Goal: Transaction & Acquisition: Register for event/course

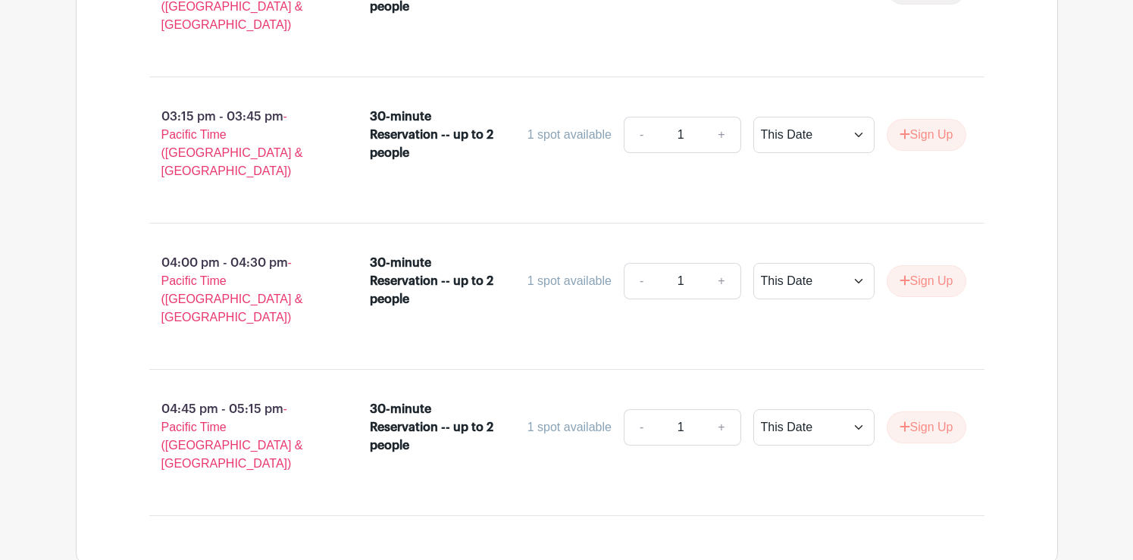
scroll to position [3089, 0]
click at [925, 266] on button "Sign Up" at bounding box center [927, 282] width 80 height 32
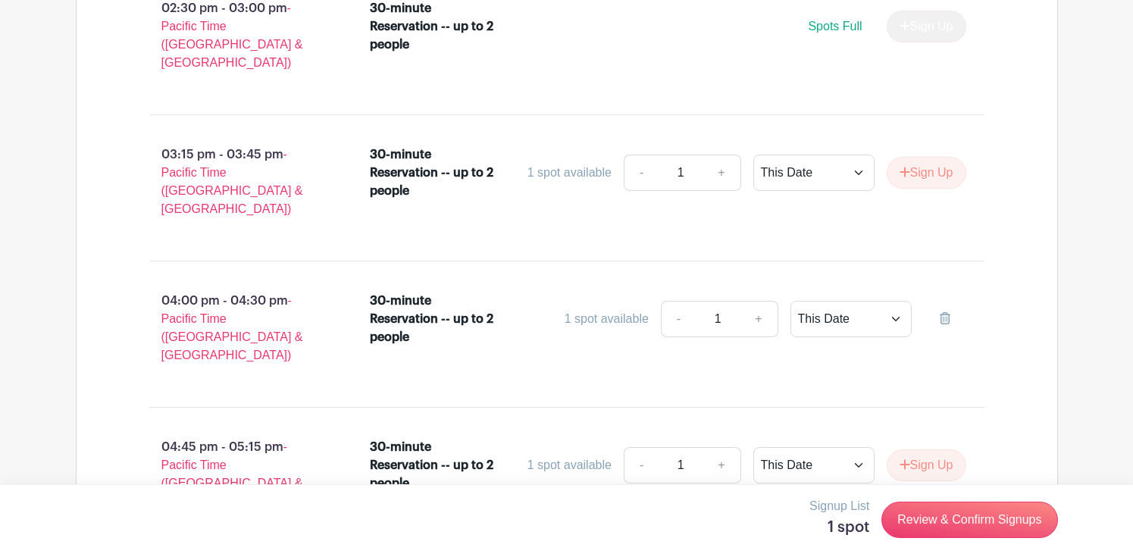
scroll to position [3013, 0]
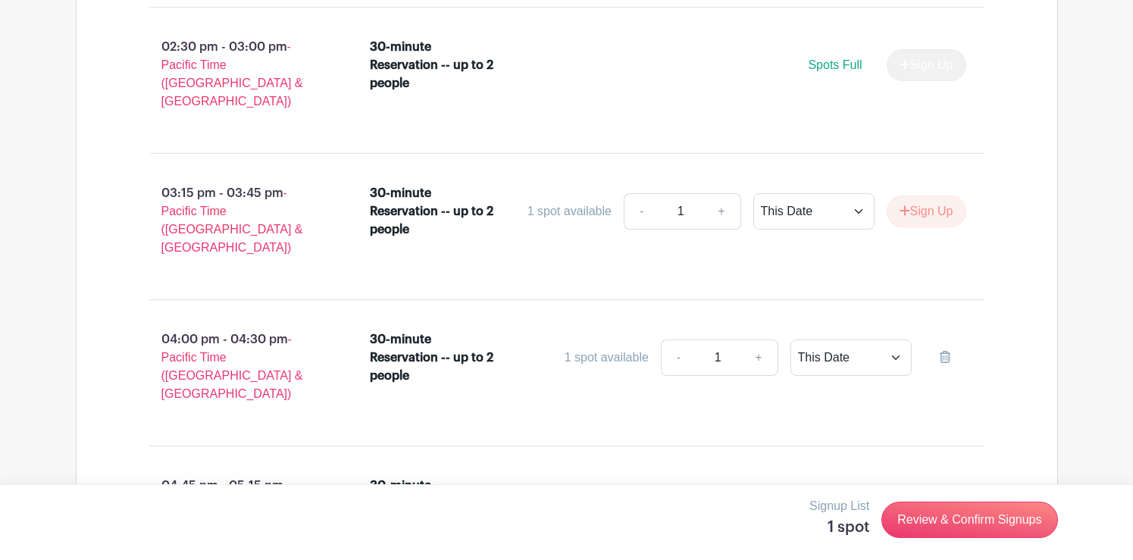
click at [930, 488] on button "Sign Up" at bounding box center [927, 504] width 80 height 32
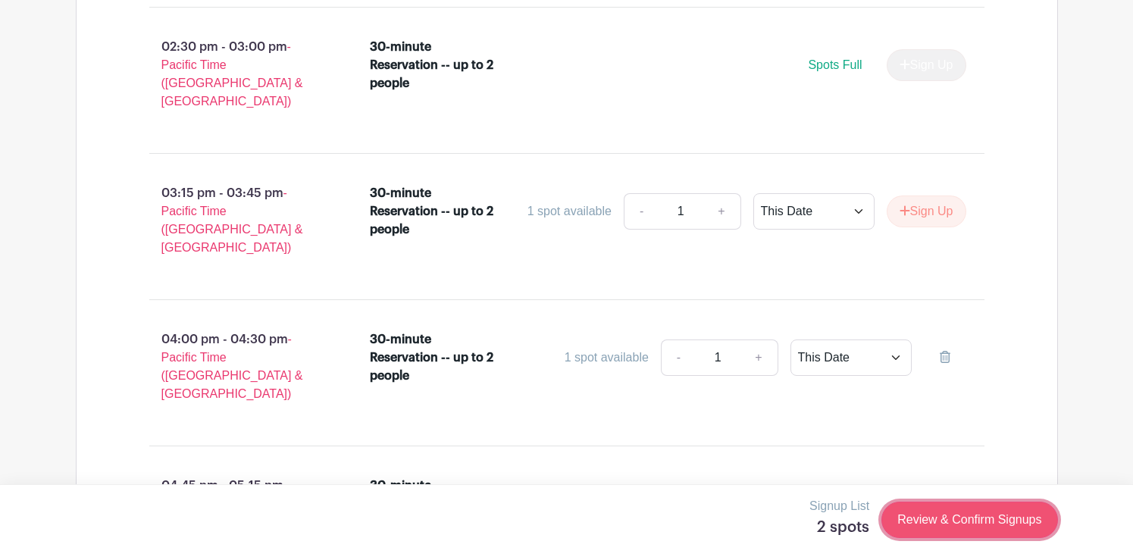
click at [973, 521] on link "Review & Confirm Signups" at bounding box center [969, 520] width 176 height 36
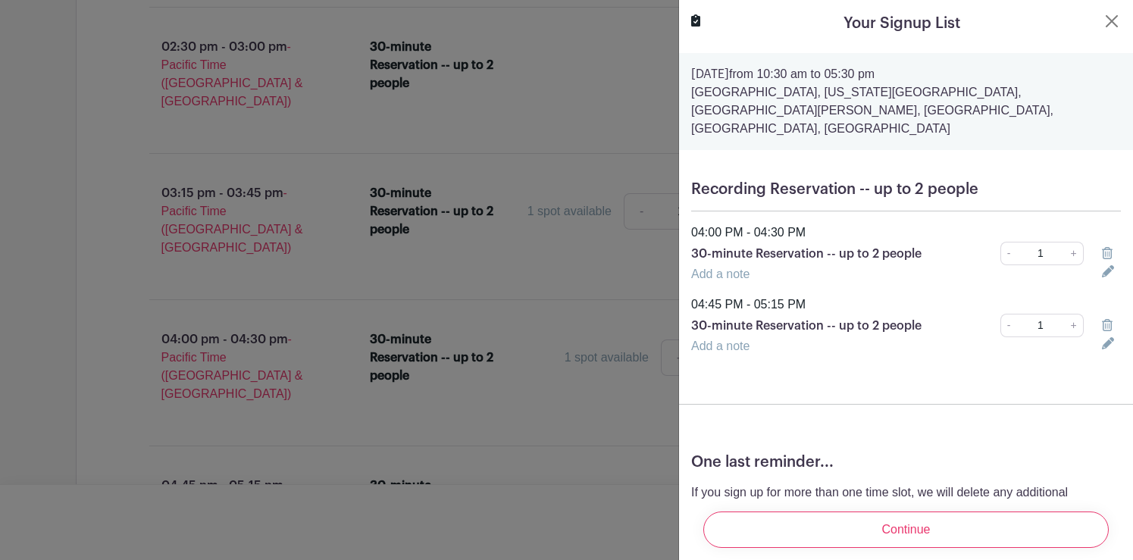
scroll to position [81, 0]
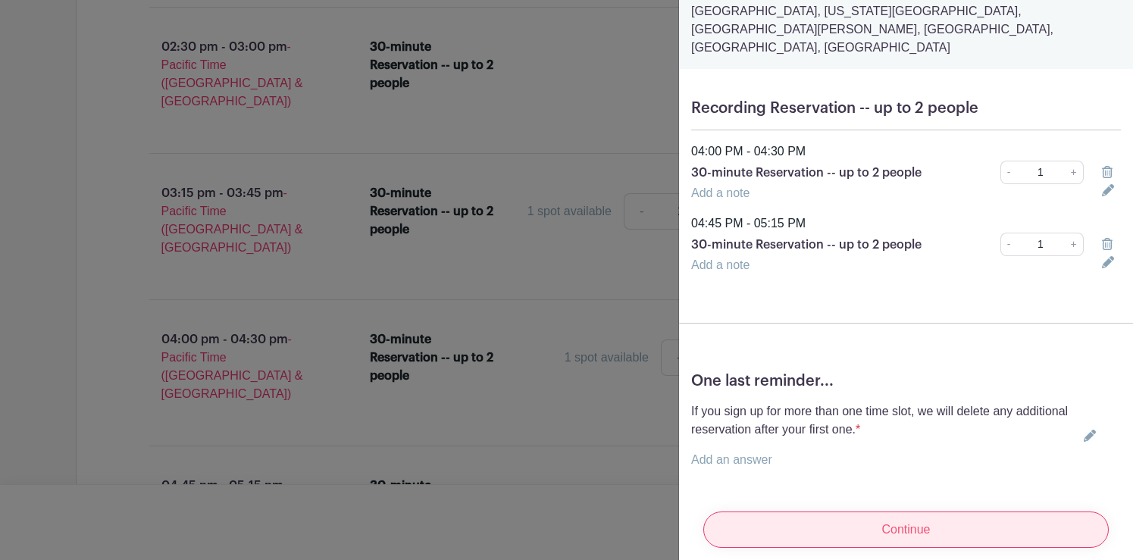
click at [930, 518] on input "Continue" at bounding box center [905, 530] width 405 height 36
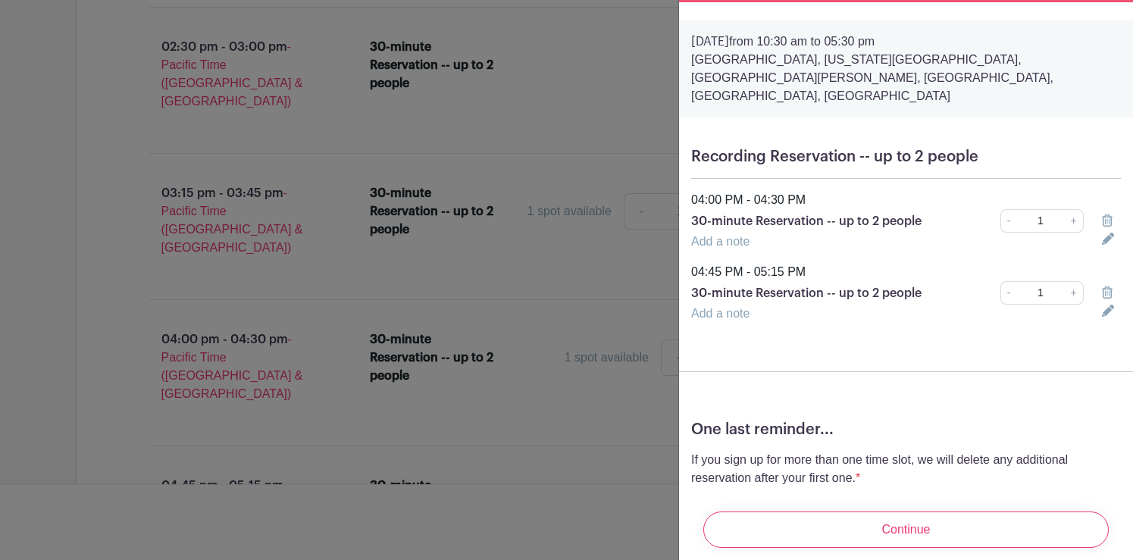
scroll to position [258, 0]
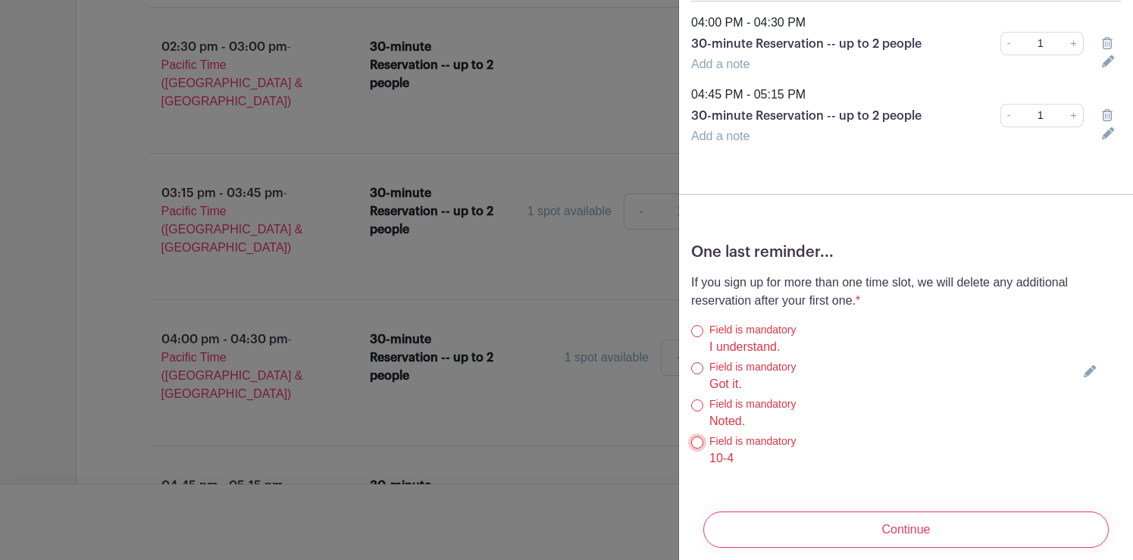
click at [696, 436] on input "10-4" at bounding box center [697, 442] width 12 height 12
radio input "true"
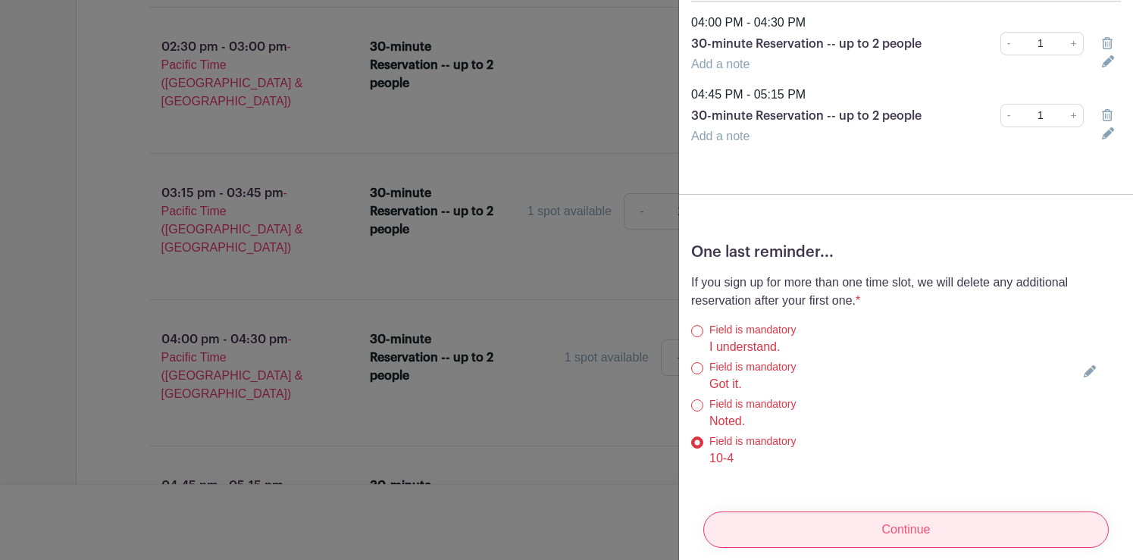
click at [924, 521] on input "Continue" at bounding box center [905, 530] width 405 height 36
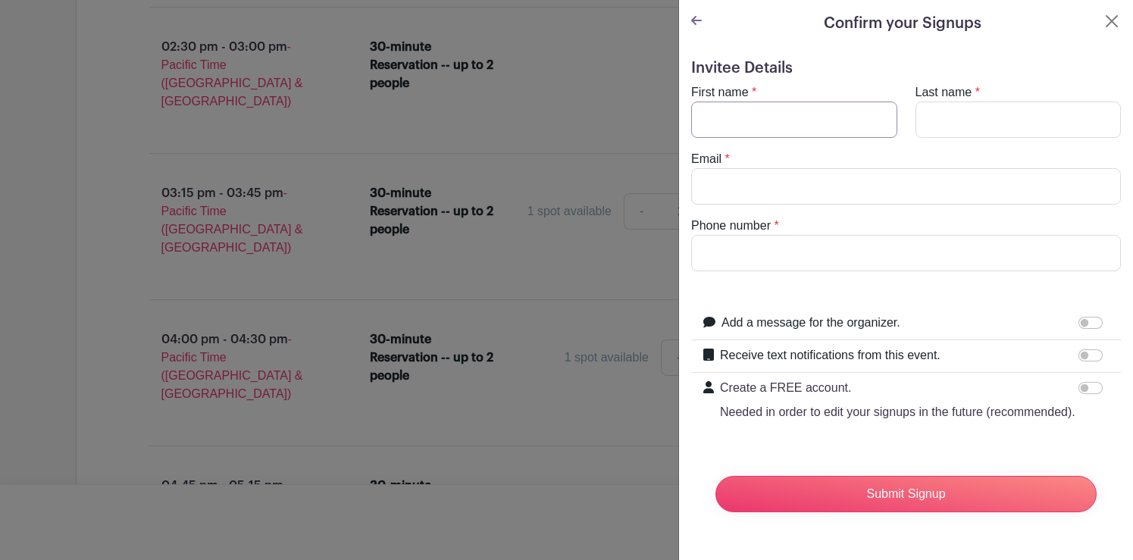
click at [756, 115] on input "First name" at bounding box center [794, 120] width 206 height 36
type input "Paula"
type input "Pant"
type input "paula.pant@gmail.com"
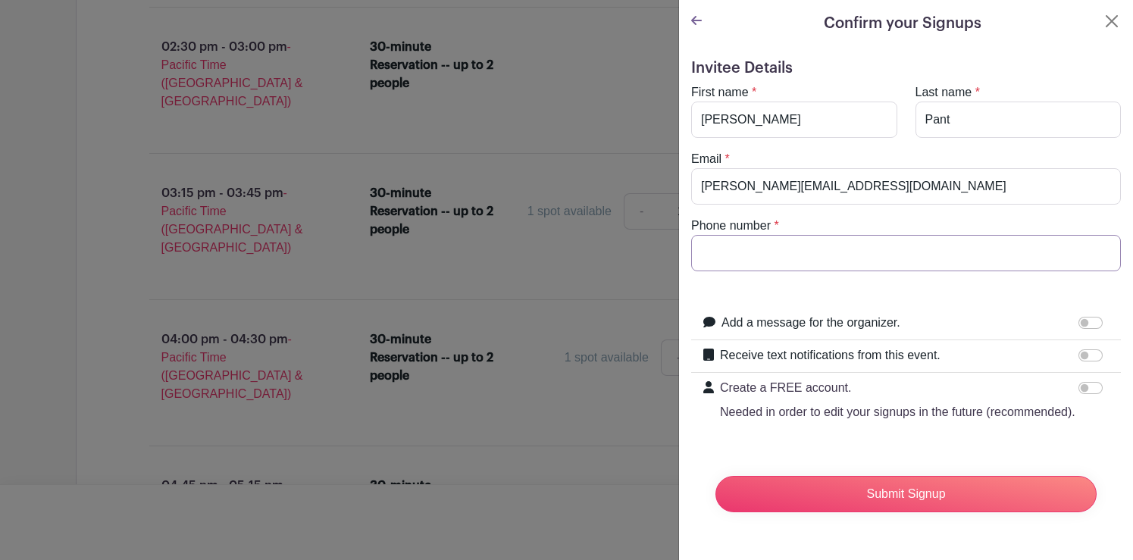
type input "4048034930"
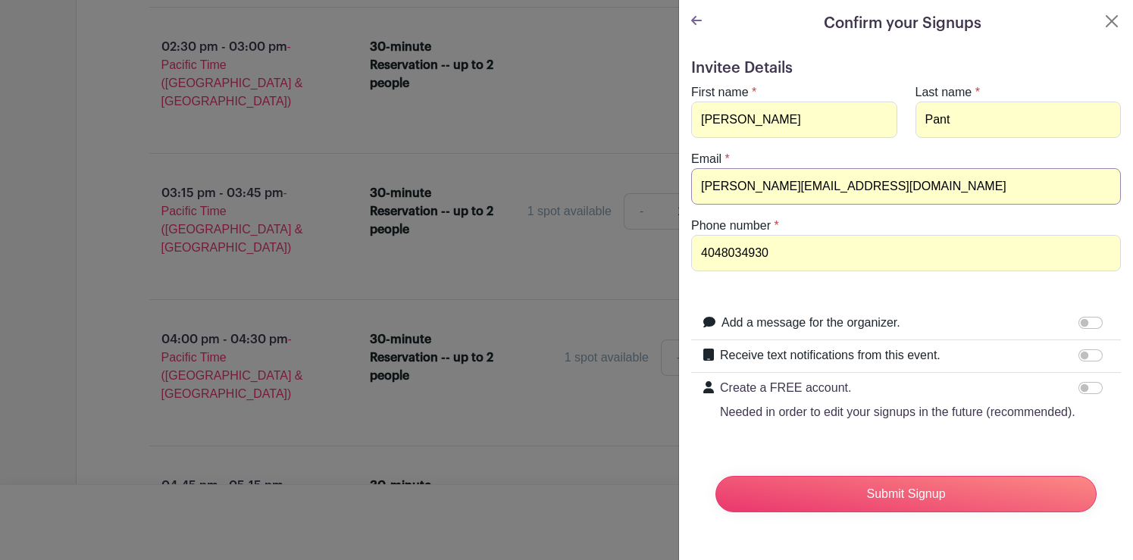
drag, startPoint x: 759, startPoint y: 184, endPoint x: 659, endPoint y: 184, distance: 99.3
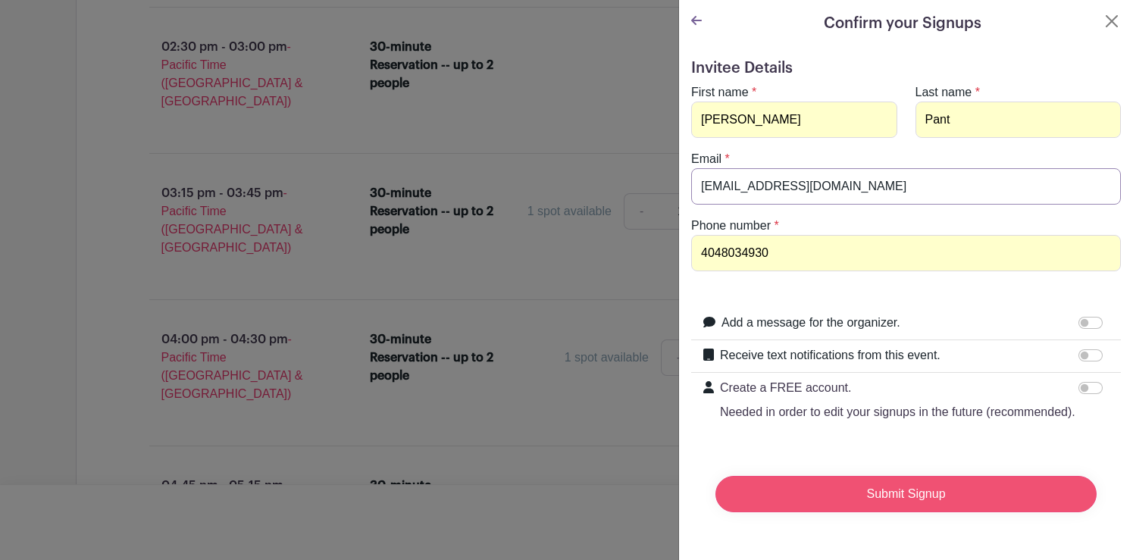
type input "askaffordanything@gmail.com"
click at [893, 499] on input "Submit Signup" at bounding box center [905, 494] width 381 height 36
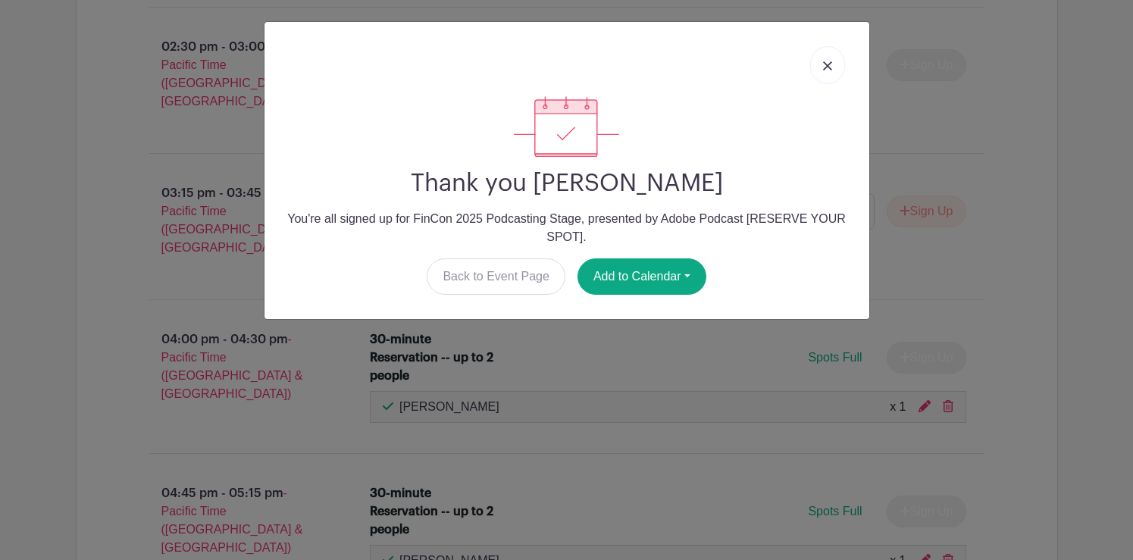
click at [828, 64] on img at bounding box center [827, 65] width 9 height 9
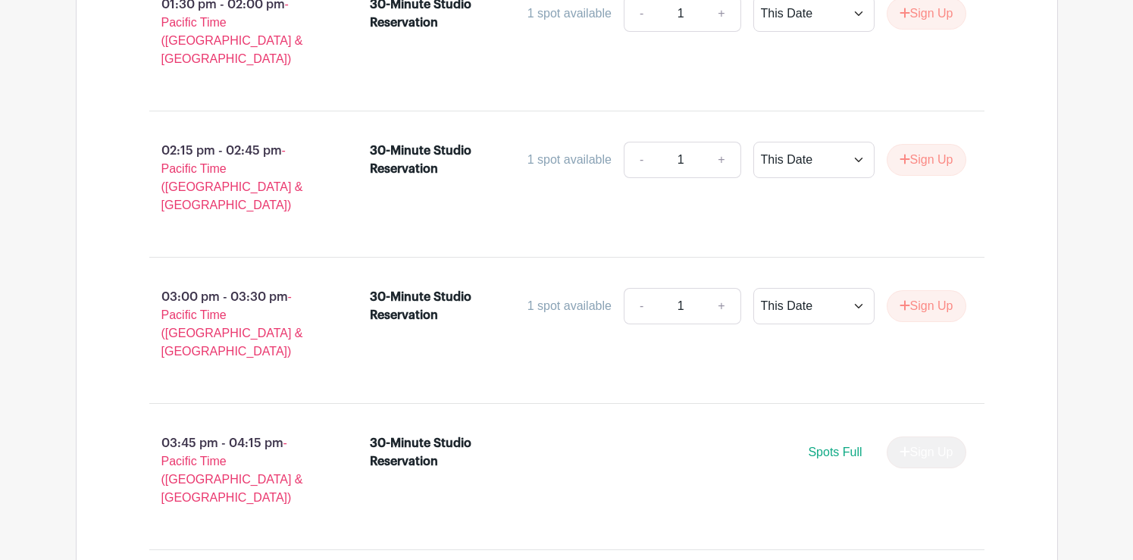
scroll to position [1641, 0]
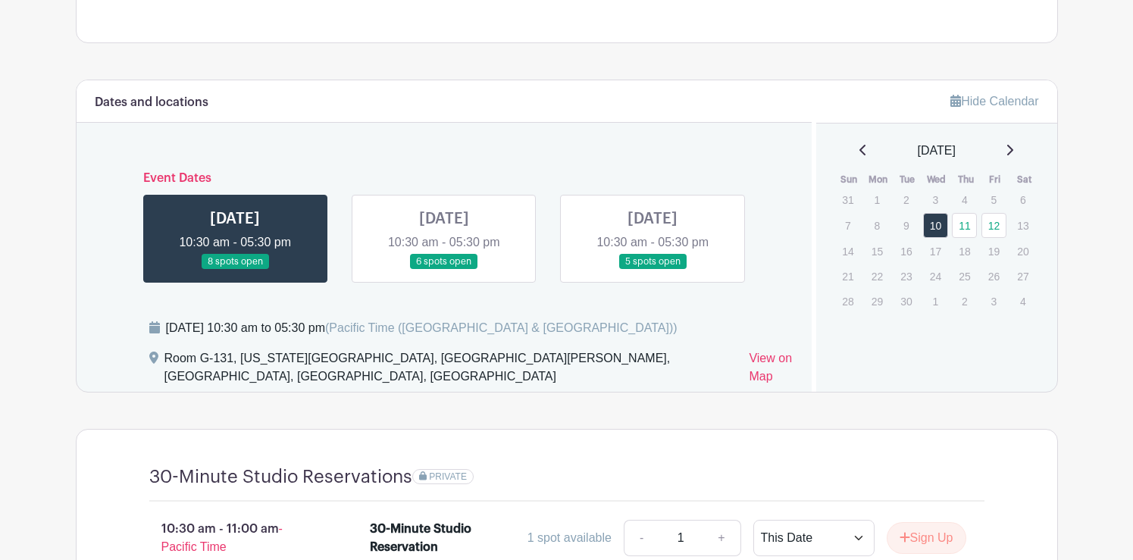
scroll to position [812, 0]
click at [444, 269] on link at bounding box center [444, 269] width 0 height 0
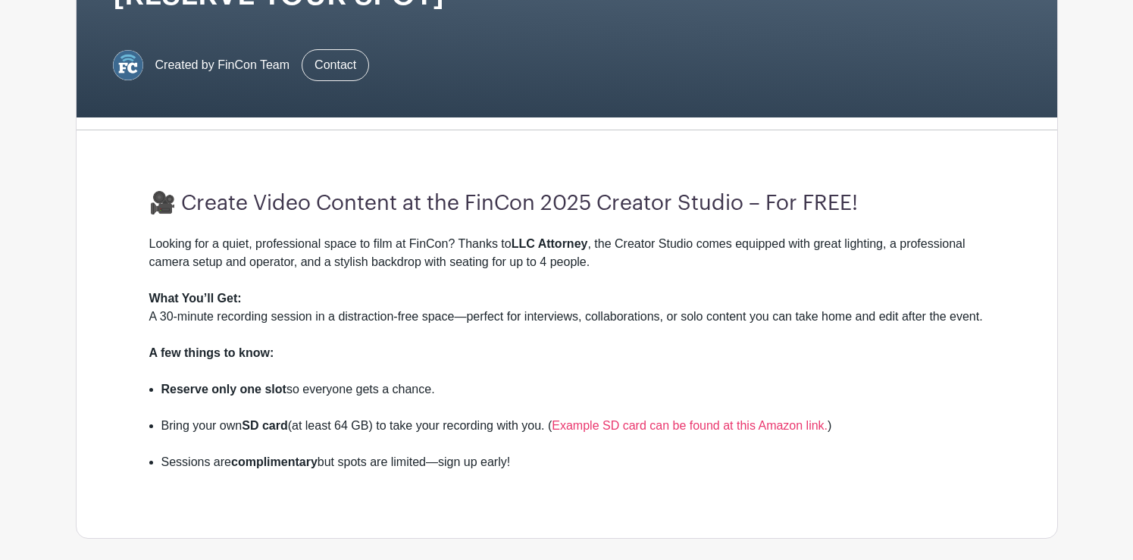
scroll to position [314, 0]
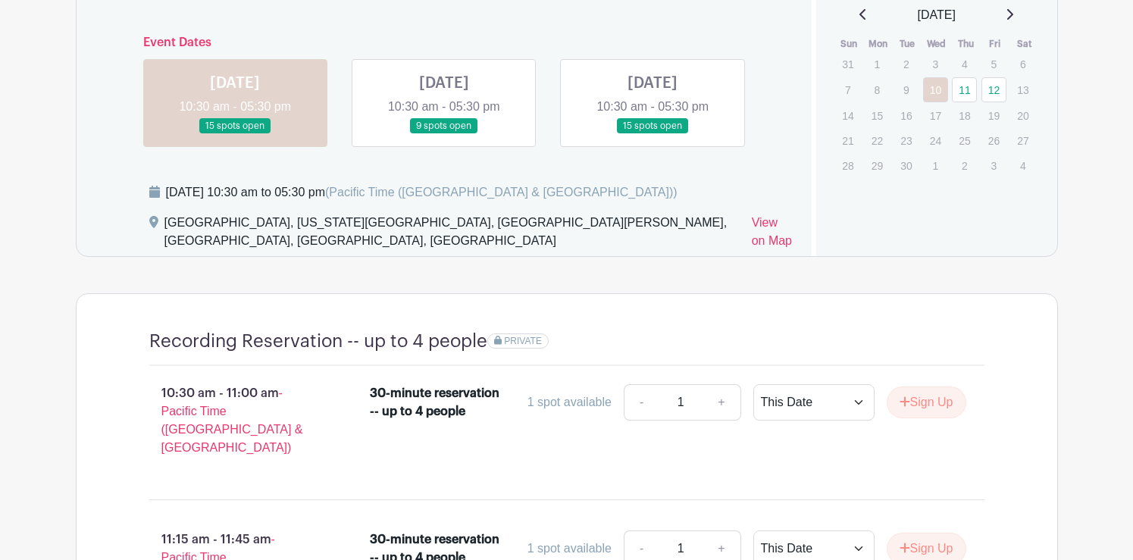
scroll to position [957, 0]
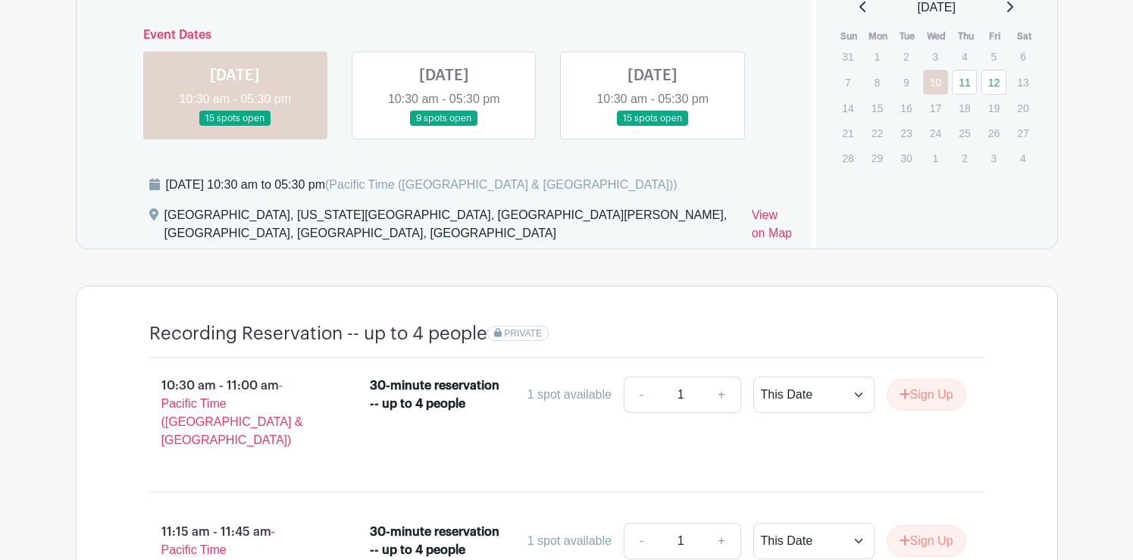
click at [444, 127] on link at bounding box center [444, 127] width 0 height 0
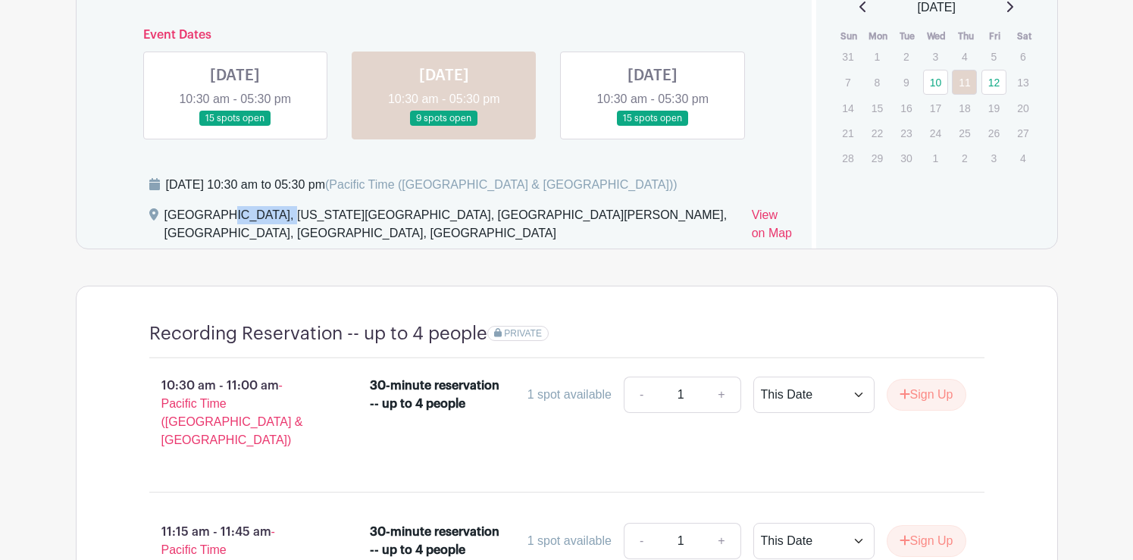
drag, startPoint x: 165, startPoint y: 214, endPoint x: 261, endPoint y: 217, distance: 95.5
click at [261, 217] on div "Portland Ballroom, Oregon Convention Center, Northeast Martin Luther King Junio…" at bounding box center [451, 227] width 575 height 42
copy div "Portland Ballroom"
